Goal: Information Seeking & Learning: Learn about a topic

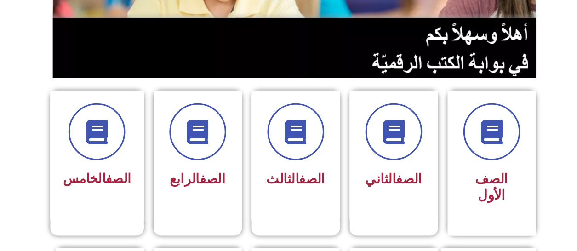
scroll to position [168, 0]
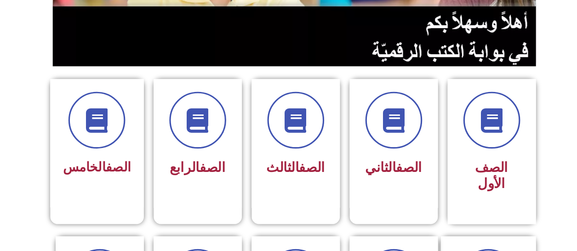
click at [262, 175] on h3 "الصف الثالث" at bounding box center [288, 173] width 59 height 15
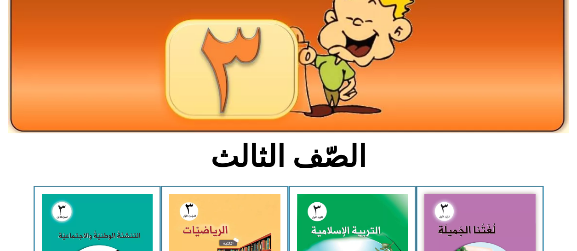
scroll to position [111, 0]
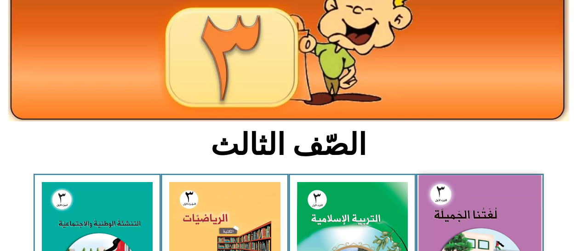
click at [461, 214] on img at bounding box center [480, 250] width 122 height 150
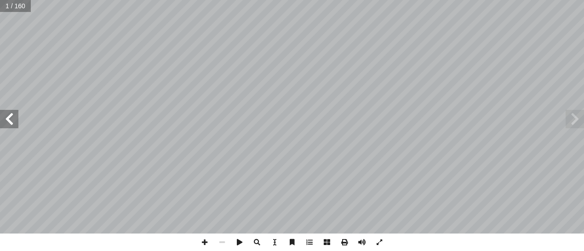
click at [11, 121] on span at bounding box center [9, 119] width 18 height 18
click at [6, 118] on span at bounding box center [9, 119] width 18 height 18
click at [8, 112] on span at bounding box center [9, 119] width 18 height 18
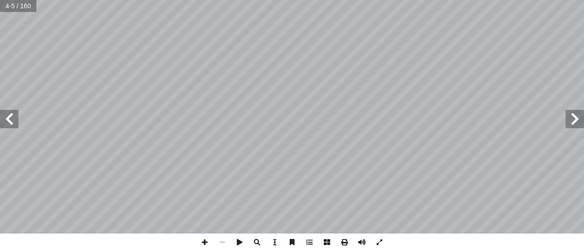
click at [11, 118] on span at bounding box center [9, 119] width 18 height 18
click at [10, 119] on span at bounding box center [9, 119] width 18 height 18
click at [7, 118] on span at bounding box center [9, 119] width 18 height 18
click at [4, 118] on span at bounding box center [9, 119] width 18 height 18
click at [7, 121] on span at bounding box center [9, 119] width 18 height 18
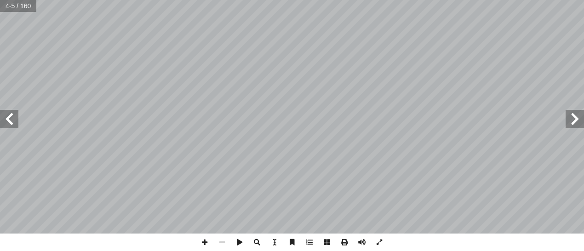
click at [11, 122] on span at bounding box center [9, 119] width 18 height 18
click at [7, 117] on span at bounding box center [9, 119] width 18 height 18
click at [10, 120] on span at bounding box center [9, 119] width 18 height 18
click at [11, 121] on span at bounding box center [9, 119] width 18 height 18
click at [12, 121] on span at bounding box center [9, 119] width 18 height 18
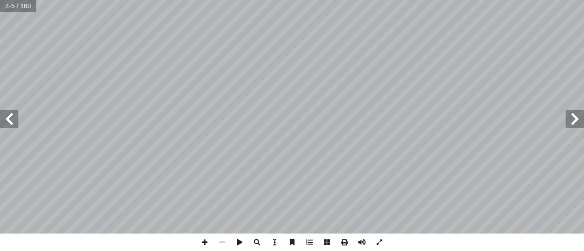
click at [12, 121] on span at bounding box center [9, 119] width 18 height 18
click at [577, 119] on span at bounding box center [575, 119] width 18 height 18
click at [578, 119] on span at bounding box center [575, 119] width 18 height 18
click at [573, 121] on span at bounding box center [575, 119] width 18 height 18
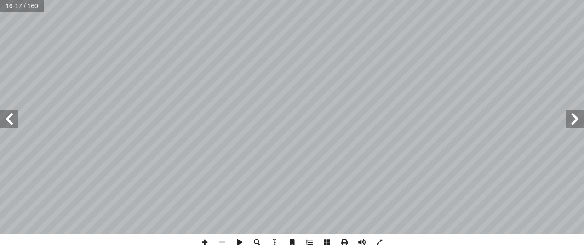
click at [573, 118] on span at bounding box center [575, 119] width 18 height 18
click at [574, 118] on span at bounding box center [575, 119] width 18 height 18
click at [11, 121] on span at bounding box center [9, 120] width 18 height 18
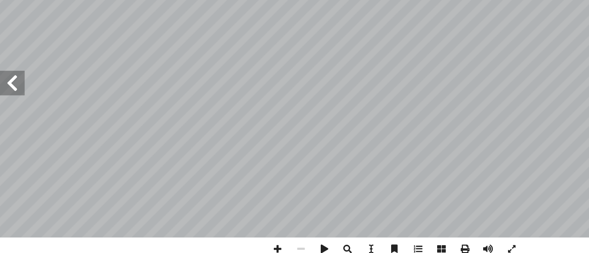
click at [11, 121] on span at bounding box center [9, 120] width 18 height 18
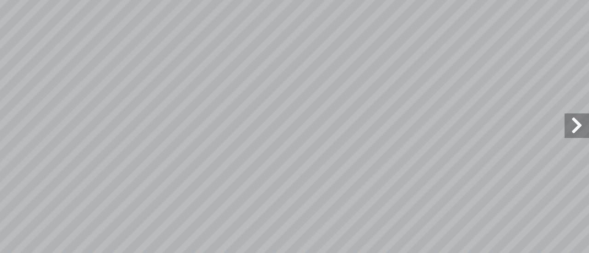
click at [577, 120] on span at bounding box center [579, 120] width 18 height 18
